Goal: Task Accomplishment & Management: Manage account settings

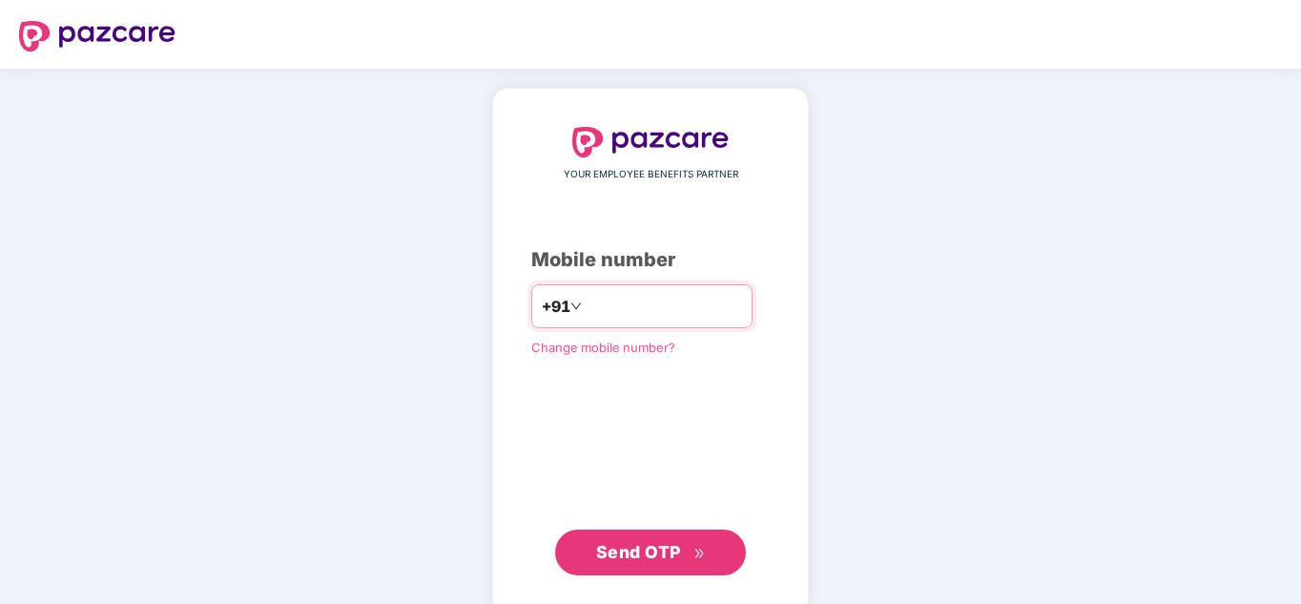
click at [634, 303] on input "number" at bounding box center [664, 306] width 156 height 31
type input "**********"
click at [655, 555] on span "Send OTP" at bounding box center [638, 552] width 85 height 20
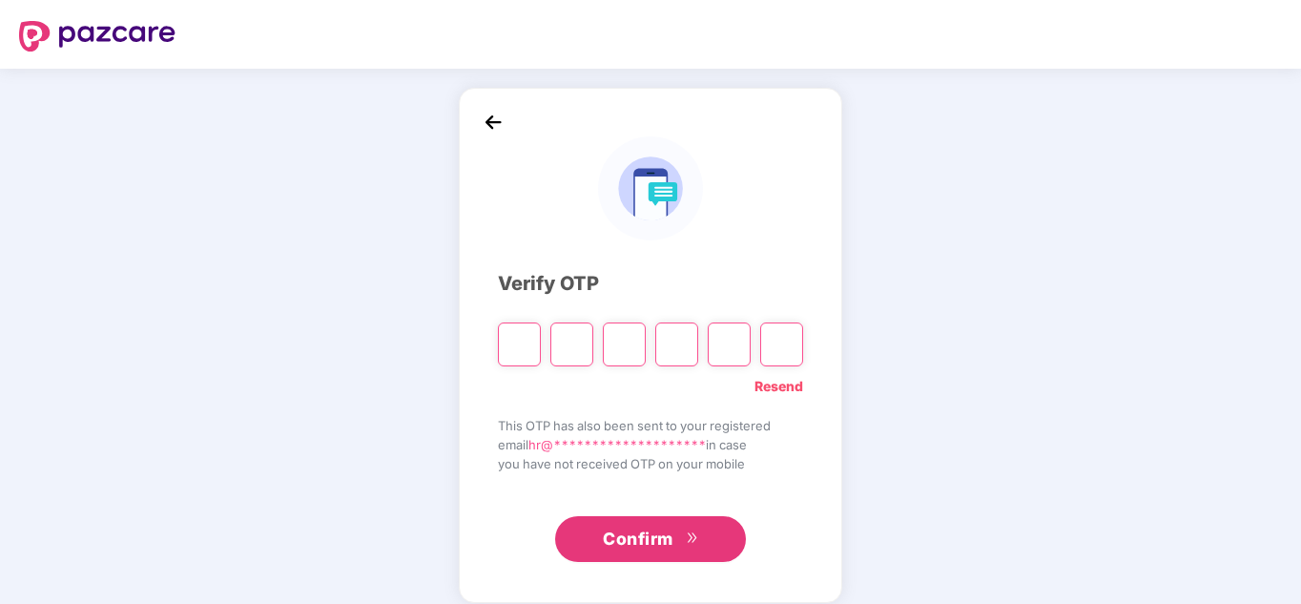
paste input "*"
type input "*"
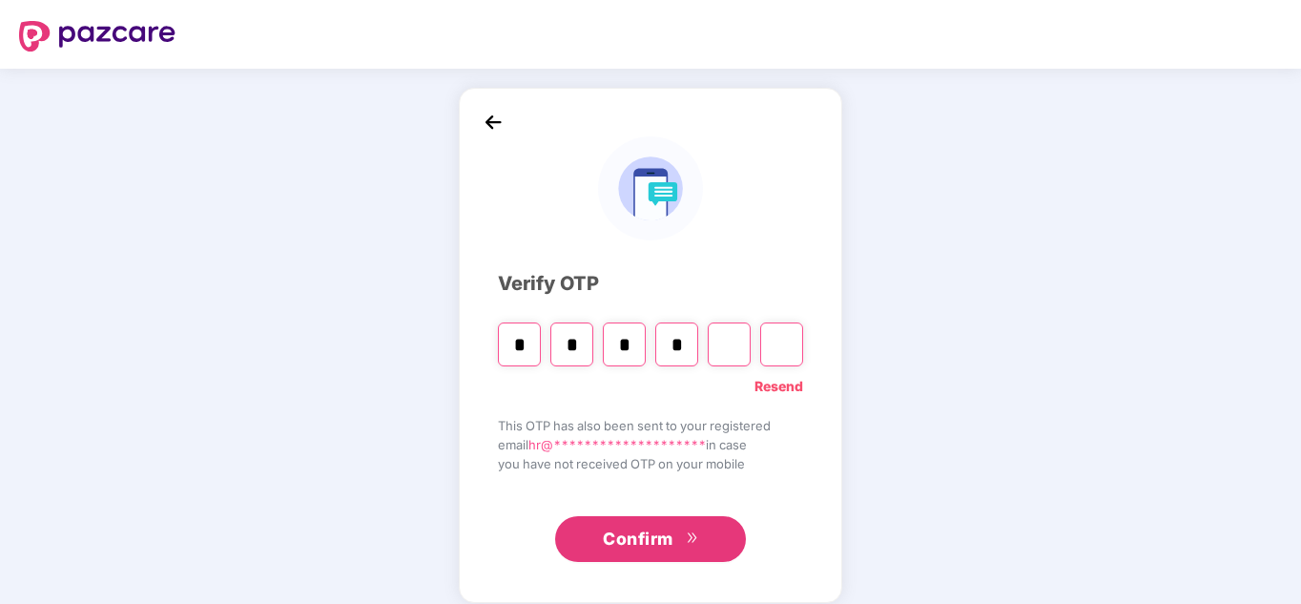
type input "*"
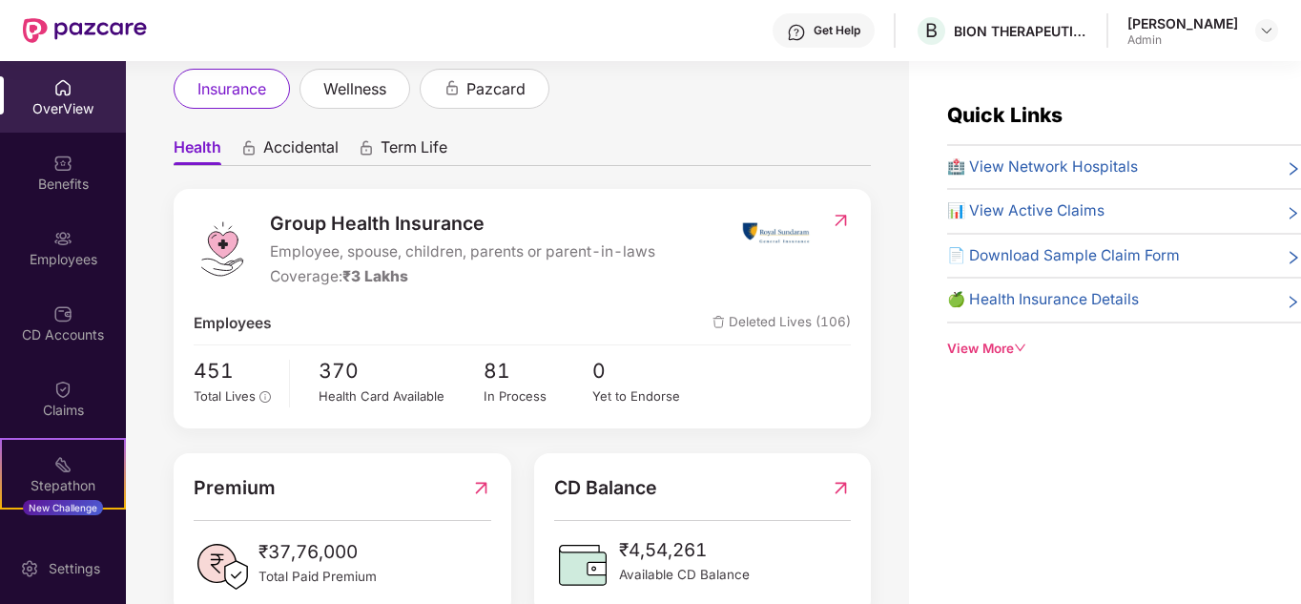
scroll to position [286, 0]
